Goal: Information Seeking & Learning: Learn about a topic

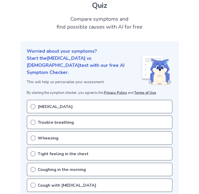
scroll to position [31, 0]
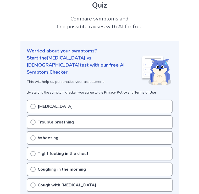
click at [36, 100] on div "[MEDICAL_DATA]" at bounding box center [100, 107] width 146 height 14
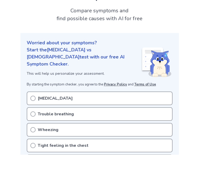
click at [34, 135] on icon at bounding box center [32, 137] width 5 height 5
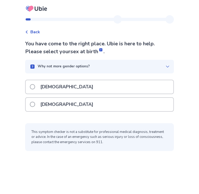
click at [39, 32] on span "Back" at bounding box center [35, 32] width 10 height 6
click at [35, 103] on span at bounding box center [32, 104] width 5 height 5
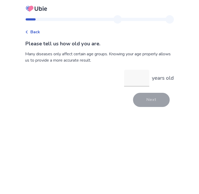
click at [134, 80] on input "years old" at bounding box center [136, 78] width 25 height 17
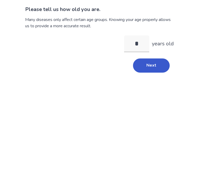
type input "**"
click at [153, 93] on button "Next" at bounding box center [151, 100] width 37 height 14
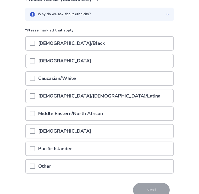
scroll to position [44, 0]
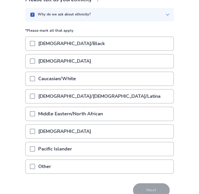
click at [35, 78] on span at bounding box center [32, 78] width 5 height 5
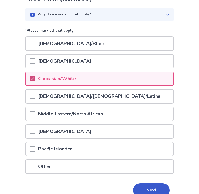
click at [150, 191] on button "Next" at bounding box center [151, 190] width 37 height 14
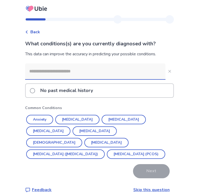
click at [44, 117] on button "Anxiety" at bounding box center [39, 119] width 27 height 9
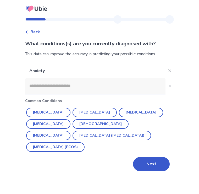
click at [58, 124] on button "Hypothyroidism" at bounding box center [48, 123] width 44 height 9
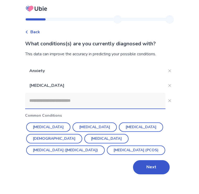
click at [89, 126] on button "Depression" at bounding box center [95, 126] width 44 height 9
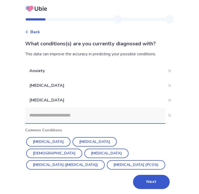
click at [71, 160] on button "Irritable Bowel Syndrome (IBS)" at bounding box center [65, 164] width 79 height 9
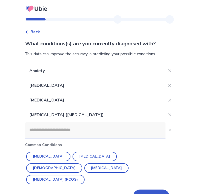
click at [147, 190] on button "Next" at bounding box center [151, 197] width 37 height 14
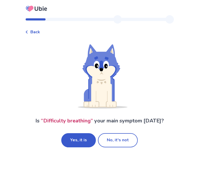
click at [80, 139] on button "Yes, it is" at bounding box center [78, 140] width 35 height 14
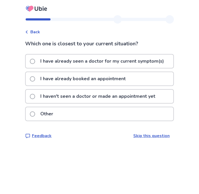
click at [35, 80] on span at bounding box center [32, 78] width 5 height 5
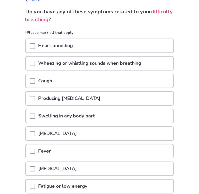
scroll to position [31, 0]
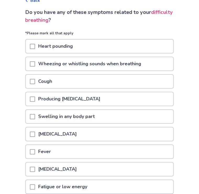
click at [34, 81] on span at bounding box center [32, 81] width 5 height 5
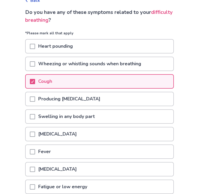
click at [35, 134] on span at bounding box center [32, 134] width 5 height 5
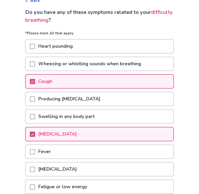
click at [35, 168] on span at bounding box center [32, 169] width 5 height 5
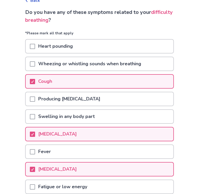
click at [35, 185] on span at bounding box center [32, 186] width 5 height 5
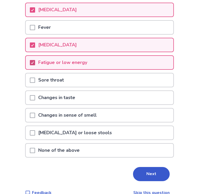
scroll to position [155, 0]
click at [146, 175] on button "Next" at bounding box center [151, 174] width 37 height 14
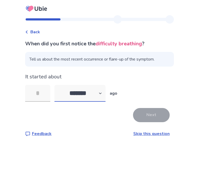
click at [104, 93] on select "******* ****** ******* ******** *******" at bounding box center [80, 93] width 51 height 17
select select "*"
click at [50, 92] on input "tel" at bounding box center [37, 93] width 25 height 17
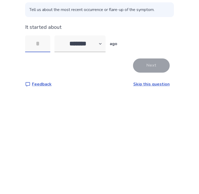
type input "*"
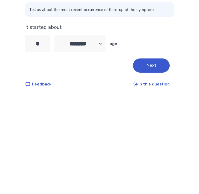
click at [151, 108] on button "Next" at bounding box center [151, 115] width 37 height 14
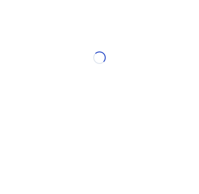
select select "*"
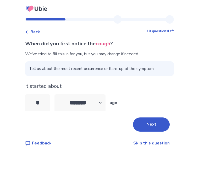
click at [155, 125] on button "Next" at bounding box center [151, 124] width 37 height 14
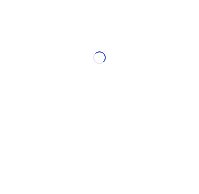
select select "*"
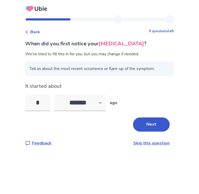
click at [159, 126] on button "Next" at bounding box center [151, 124] width 37 height 14
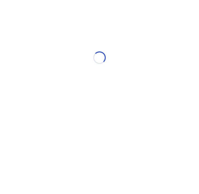
select select "*"
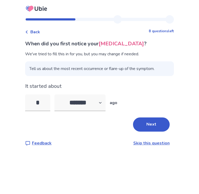
click at [153, 127] on button "Next" at bounding box center [151, 124] width 37 height 14
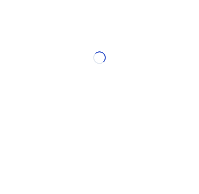
select select "*"
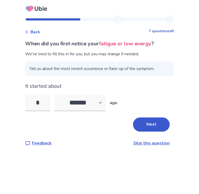
click at [150, 124] on button "Next" at bounding box center [151, 124] width 37 height 14
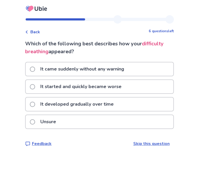
click at [34, 104] on span at bounding box center [32, 104] width 5 height 5
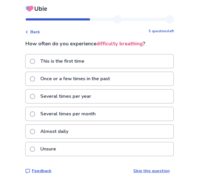
click at [39, 130] on label "Almost daily" at bounding box center [51, 131] width 42 height 13
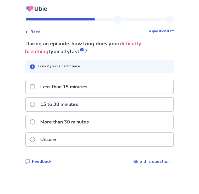
click at [35, 121] on span at bounding box center [32, 121] width 5 height 5
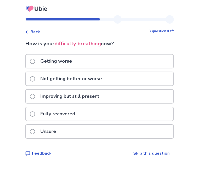
click at [35, 96] on span at bounding box center [32, 96] width 5 height 5
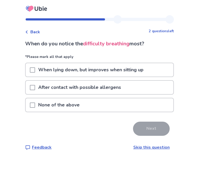
click at [35, 87] on span at bounding box center [32, 87] width 5 height 5
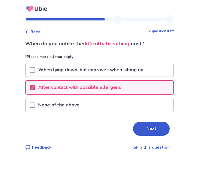
click at [149, 133] on button "Next" at bounding box center [151, 129] width 37 height 14
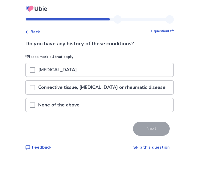
click at [35, 105] on span at bounding box center [32, 105] width 5 height 5
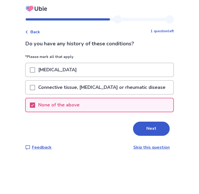
click at [150, 131] on button "Next" at bounding box center [151, 129] width 37 height 14
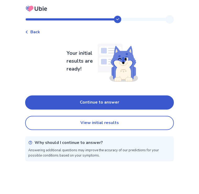
click at [100, 105] on button "Continue to answer" at bounding box center [99, 102] width 149 height 14
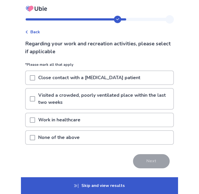
click at [34, 138] on span at bounding box center [32, 137] width 5 height 5
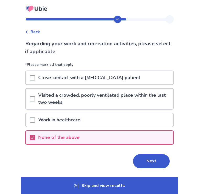
click at [147, 165] on button "Next" at bounding box center [151, 161] width 37 height 14
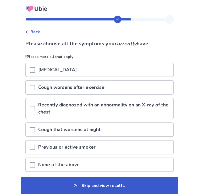
click at [35, 71] on span at bounding box center [32, 69] width 5 height 5
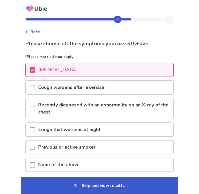
click at [35, 129] on span at bounding box center [32, 129] width 5 height 5
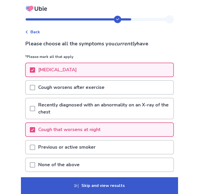
click at [104, 186] on p "Skip and view results" at bounding box center [99, 185] width 157 height 17
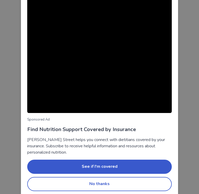
scroll to position [24, 0]
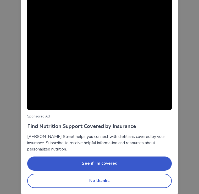
click at [104, 182] on button "No thanks" at bounding box center [99, 181] width 145 height 14
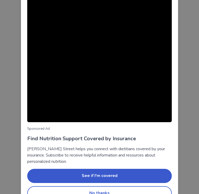
scroll to position [24, 0]
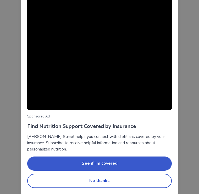
click at [100, 182] on button "No thanks" at bounding box center [99, 181] width 145 height 14
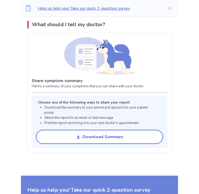
scroll to position [368, 0]
